Goal: Transaction & Acquisition: Subscribe to service/newsletter

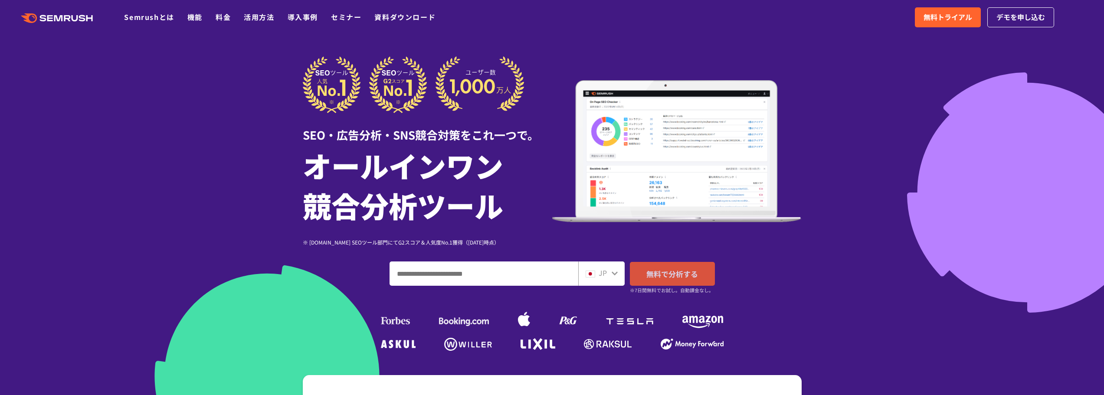
click at [678, 278] on span "無料で分析する" at bounding box center [672, 274] width 52 height 11
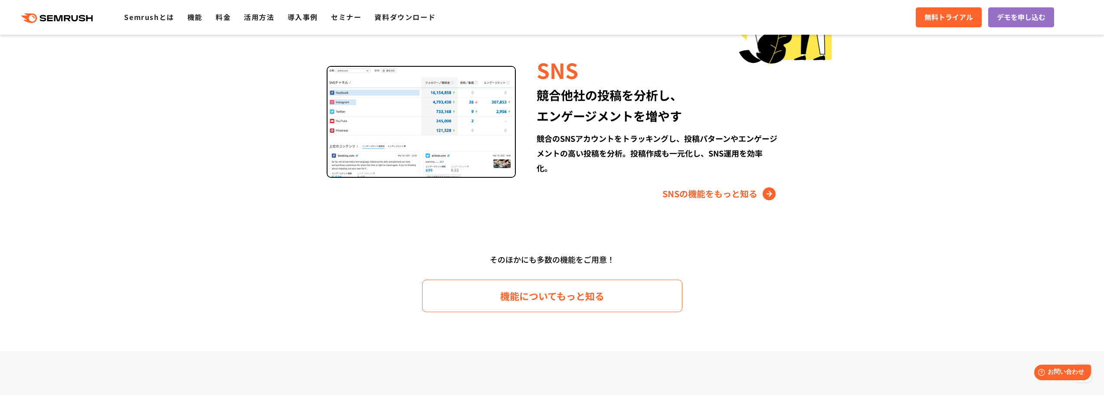
scroll to position [1301, 0]
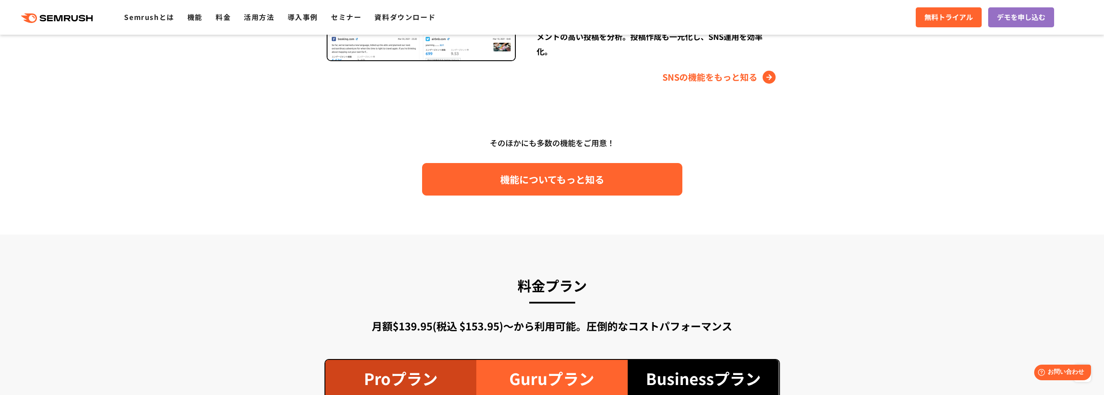
click at [543, 177] on span "機能についてもっと知る" at bounding box center [552, 179] width 104 height 15
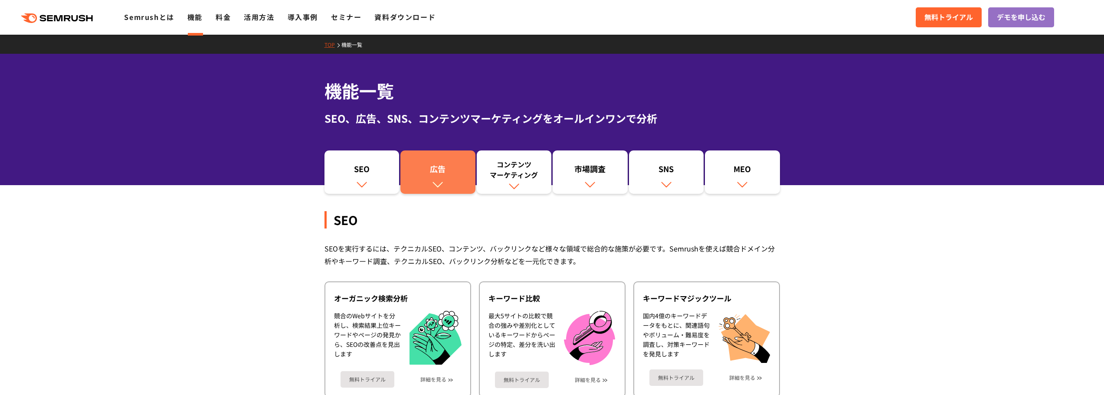
click at [442, 183] on img at bounding box center [437, 184] width 11 height 11
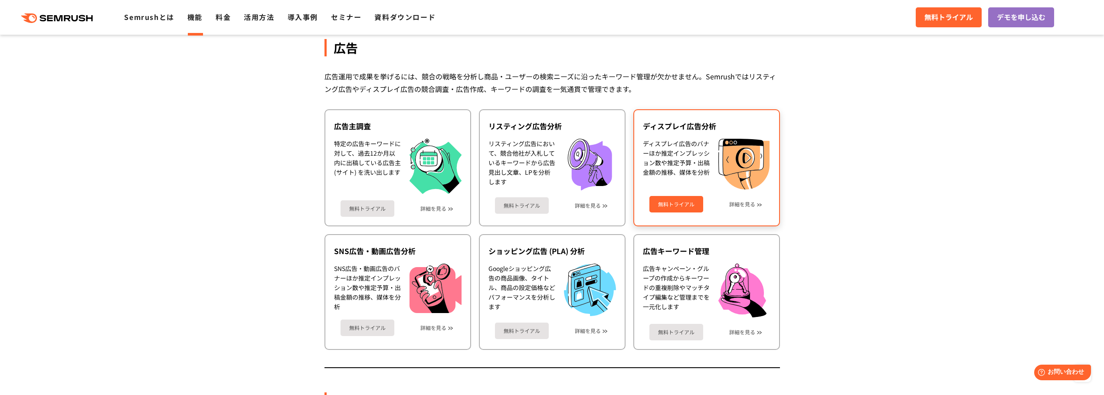
click at [671, 206] on link "無料トライアル" at bounding box center [676, 204] width 54 height 16
